Goal: Task Accomplishment & Management: Complete application form

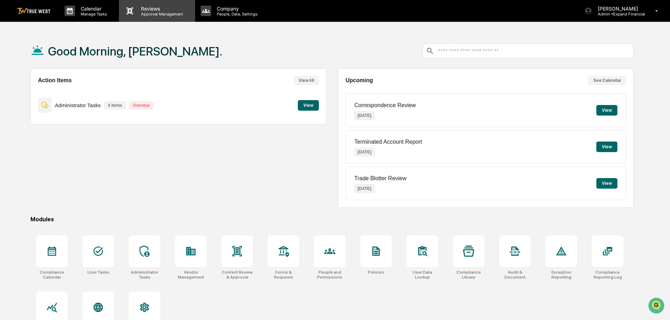
click at [151, 9] on p "Reviews" at bounding box center [160, 9] width 51 height 6
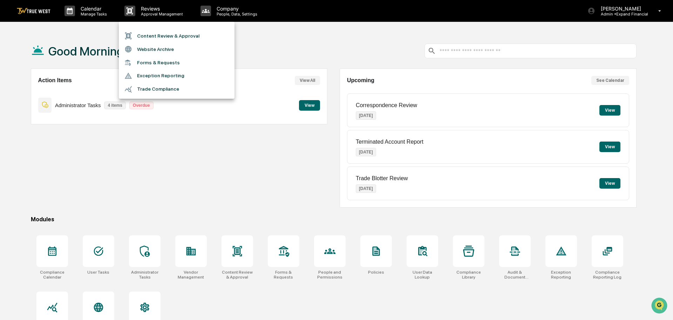
click at [148, 37] on li "Content Review & Approval" at bounding box center [177, 35] width 116 height 13
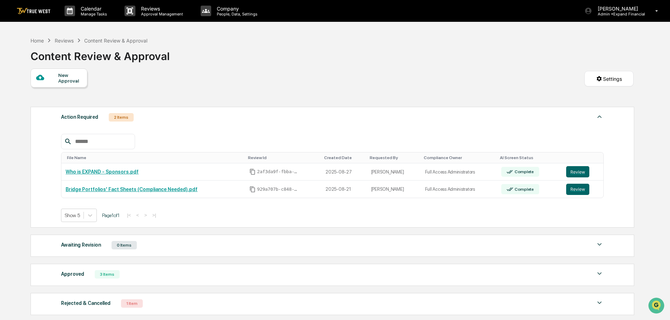
click at [72, 80] on div "New Approval" at bounding box center [70, 77] width 24 height 11
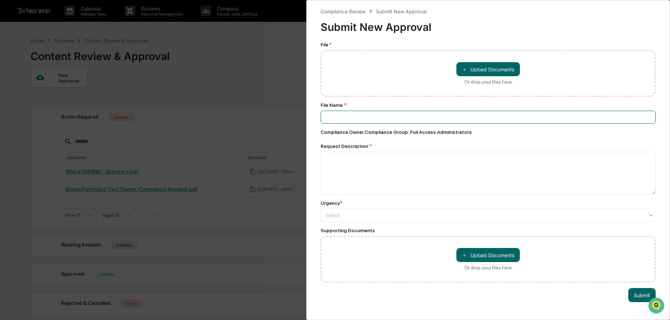
drag, startPoint x: 348, startPoint y: 115, endPoint x: 372, endPoint y: 106, distance: 26.0
click at [349, 115] on input at bounding box center [488, 116] width 335 height 13
type input "**********"
type textarea "**********"
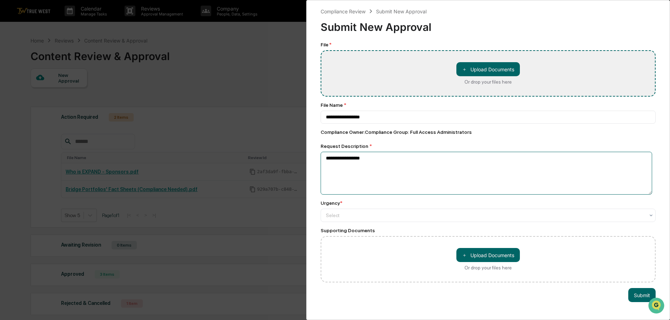
type input "**********"
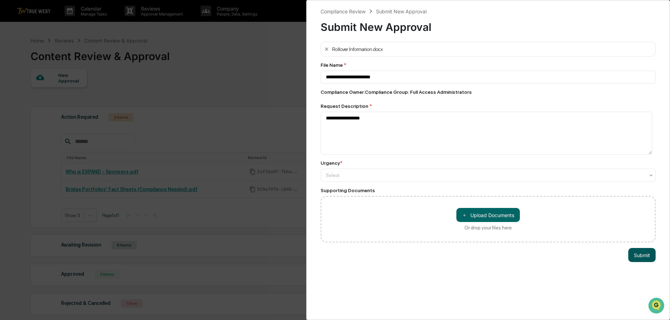
click at [635, 253] on button "Submit" at bounding box center [641, 255] width 27 height 14
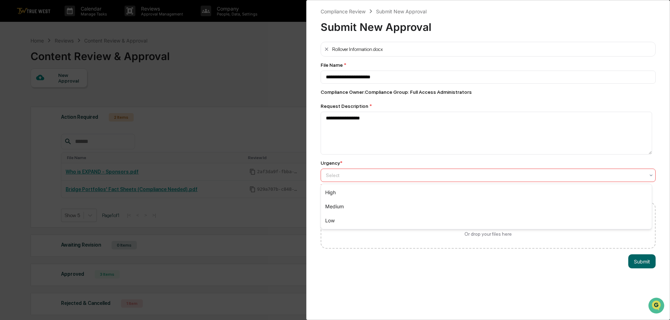
click at [403, 177] on div at bounding box center [485, 175] width 319 height 7
click at [338, 205] on div "Medium" at bounding box center [486, 206] width 331 height 14
click at [636, 263] on button "Submit" at bounding box center [641, 261] width 27 height 14
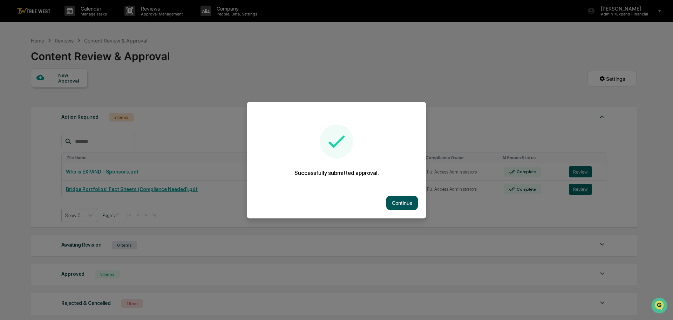
click at [407, 202] on button "Continue" at bounding box center [403, 202] width 32 height 14
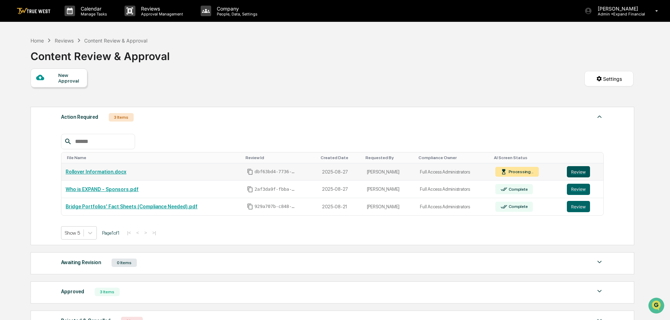
click at [575, 172] on button "Review" at bounding box center [578, 171] width 23 height 11
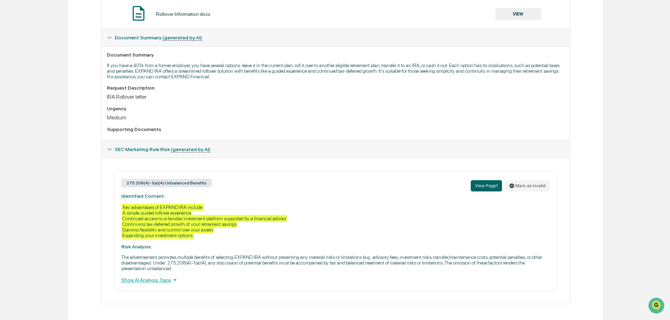
scroll to position [153, 0]
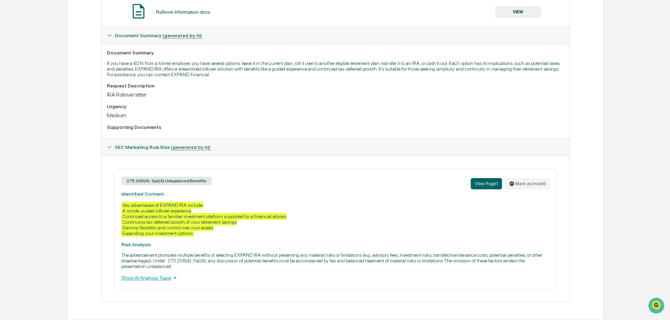
click at [150, 277] on div "Show AI Analysis Trace" at bounding box center [335, 278] width 428 height 8
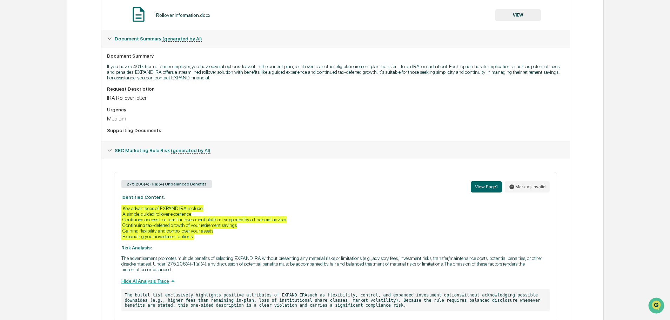
scroll to position [183, 0]
